Goal: Information Seeking & Learning: Learn about a topic

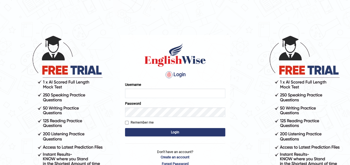
type input "sostern"
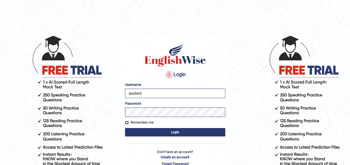
click at [127, 123] on input "Remember me" at bounding box center [127, 123] width 4 height 4
checkbox input "true"
click at [174, 135] on button "Login" at bounding box center [175, 132] width 100 height 8
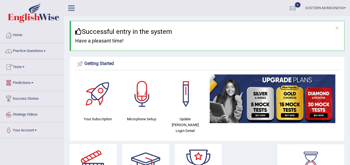
click at [32, 51] on link "Practice Questions" at bounding box center [31, 50] width 63 height 14
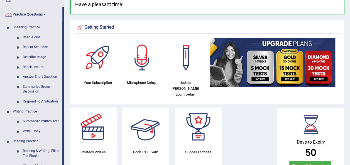
scroll to position [28, 0]
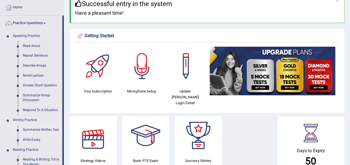
click at [50, 129] on link "Summarize Written Text" at bounding box center [41, 130] width 42 height 10
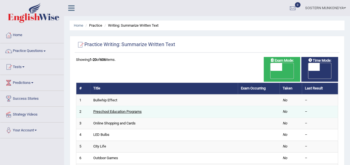
click at [102, 110] on link "Preschool Education Programs" at bounding box center [117, 112] width 48 height 4
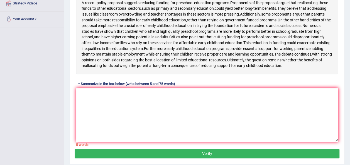
scroll to position [84, 0]
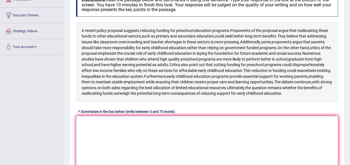
click at [87, 143] on textarea at bounding box center [207, 143] width 262 height 54
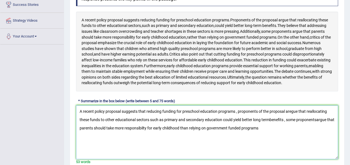
scroll to position [89, 0]
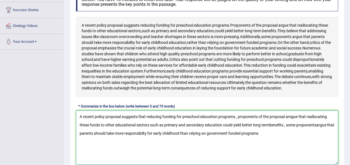
click at [187, 150] on textarea "A recent policy proposal suggests that reducing funding for preschool education…" at bounding box center [207, 138] width 262 height 54
click at [282, 151] on textarea "A recent policy proposal suggests that reducing funding for preschool education…" at bounding box center [207, 138] width 262 height 54
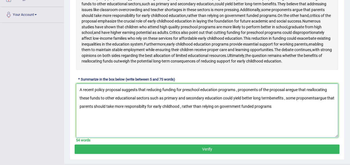
scroll to position [117, 0]
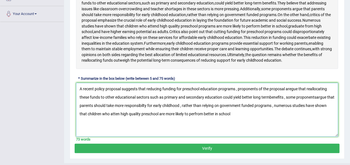
click at [119, 131] on textarea "A recent policy proposal suggests that reducing funding for preschool education…" at bounding box center [207, 110] width 262 height 54
click at [234, 131] on textarea "A recent policy proposal suggests that reducing funding for preschool education…" at bounding box center [207, 110] width 262 height 54
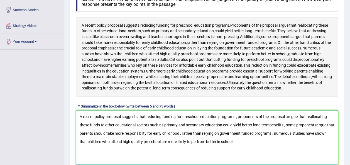
click at [292, 134] on textarea "A recent policy proposal suggests that reducing funding for preschool education…" at bounding box center [207, 138] width 262 height 54
click at [317, 141] on textarea "A recent policy proposal suggests that reducing funding for preschool education…" at bounding box center [207, 138] width 262 height 54
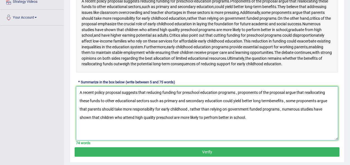
scroll to position [144, 0]
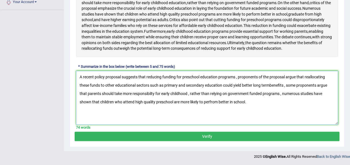
type textarea "A recent policy proposal suggests that reducing funding for preschool education…"
click at [162, 137] on button "Verify" at bounding box center [207, 136] width 265 height 9
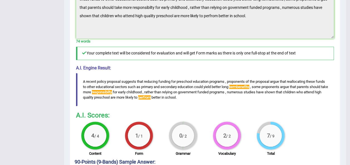
scroll to position [262, 0]
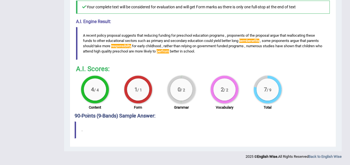
click at [131, 48] on span "responsibilty" at bounding box center [121, 46] width 20 height 4
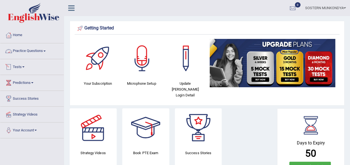
click at [36, 52] on link "Practice Questions" at bounding box center [31, 50] width 63 height 14
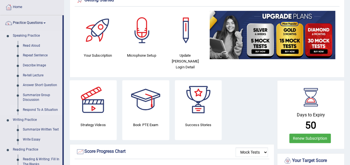
scroll to position [56, 0]
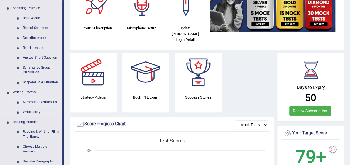
click at [28, 101] on link "Summarize Written Text" at bounding box center [41, 102] width 42 height 10
